Goal: Use online tool/utility: Utilize a website feature to perform a specific function

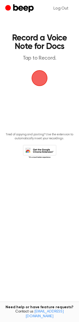
click at [37, 74] on span "button" at bounding box center [40, 78] width 18 height 18
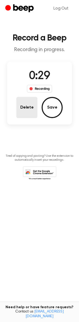
click at [27, 107] on button "Delete" at bounding box center [26, 107] width 21 height 21
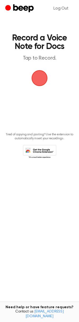
click at [39, 80] on span "button" at bounding box center [39, 78] width 17 height 17
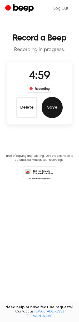
click at [50, 107] on button "Save" at bounding box center [52, 107] width 21 height 21
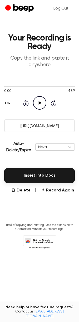
click at [46, 128] on input "[URL][DOMAIN_NAME]" at bounding box center [39, 125] width 71 height 13
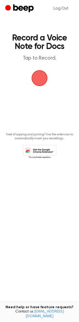
click at [39, 79] on span "button" at bounding box center [39, 78] width 15 height 15
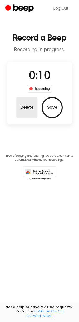
click at [23, 108] on button "Delete" at bounding box center [26, 107] width 21 height 21
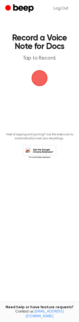
click at [44, 80] on span "button" at bounding box center [39, 78] width 15 height 15
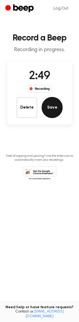
click at [49, 103] on button "Save" at bounding box center [52, 107] width 21 height 21
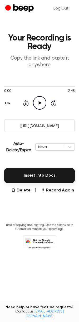
click at [39, 127] on input "https://beep.audio/G7Ian9r" at bounding box center [39, 125] width 71 height 13
